Goal: Task Accomplishment & Management: Use online tool/utility

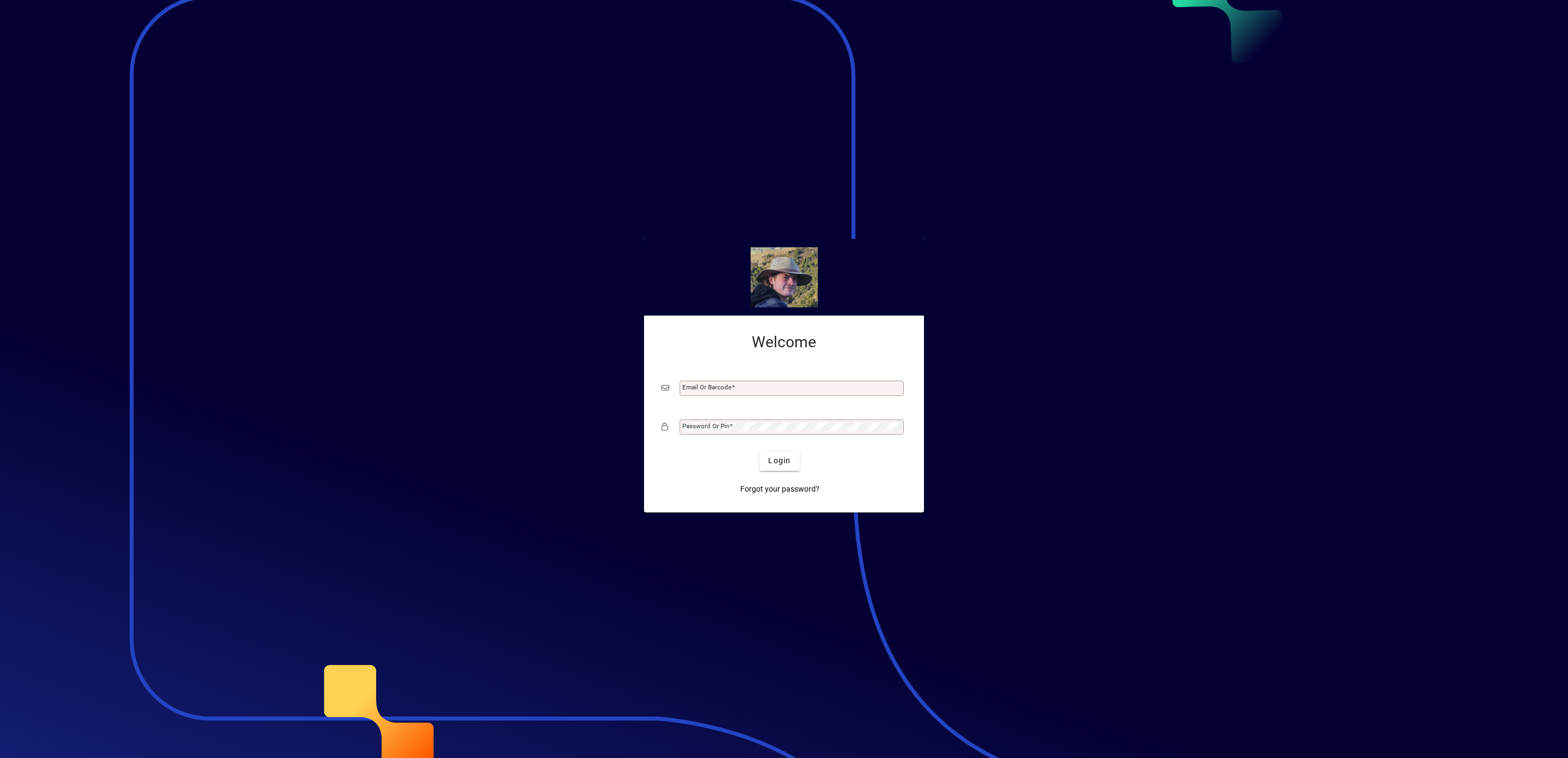
type input "**********"
click at [775, 463] on span "Login" at bounding box center [779, 461] width 23 height 11
